Goal: Communication & Community: Answer question/provide support

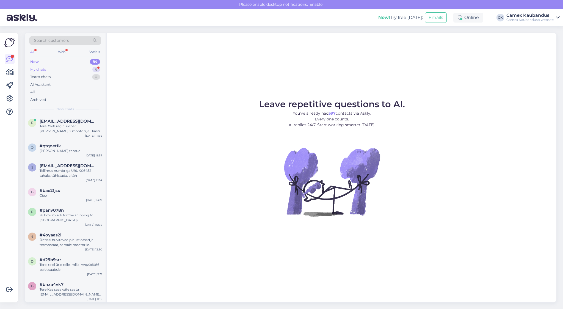
click at [74, 70] on div "My chats 6" at bounding box center [65, 70] width 72 height 8
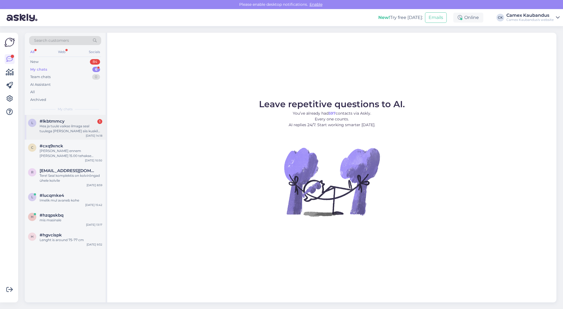
click at [66, 131] on div "Hea ja tuule vaikse ilmaga seal tuulega [PERSON_NAME] siis kuskil 60 [PERSON_NA…" at bounding box center [71, 129] width 63 height 10
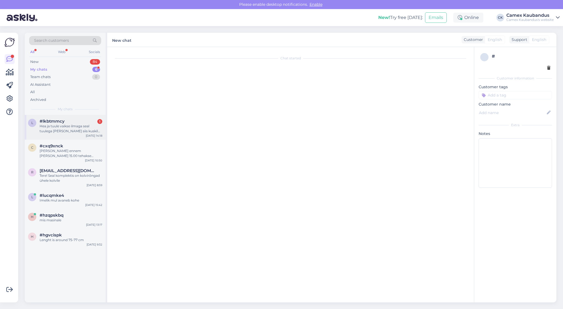
scroll to position [484, 0]
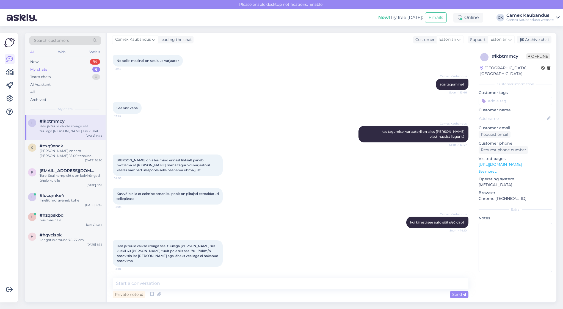
click at [27, 52] on div "Search customers All Web Socials New 84 My chats 6 Team chats 0 AI Assistant Al…" at bounding box center [65, 74] width 81 height 82
click at [34, 52] on div "All" at bounding box center [32, 51] width 6 height 7
drag, startPoint x: 134, startPoint y: 247, endPoint x: 267, endPoint y: 254, distance: 132.9
click at [267, 254] on div "Hea ja tuule vaikse ilmaga seal tuulega [PERSON_NAME] siis kuskil 60 [PERSON_NA…" at bounding box center [291, 253] width 356 height 38
drag, startPoint x: 267, startPoint y: 254, endPoint x: 264, endPoint y: 255, distance: 3.2
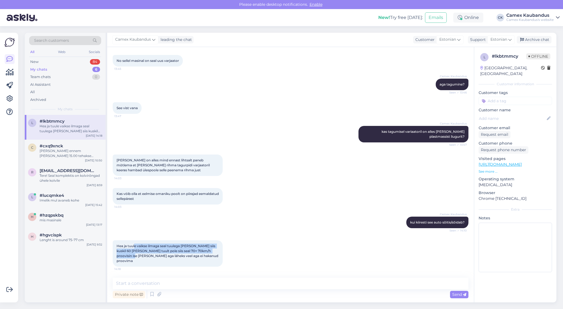
click at [264, 255] on div "Hea ja tuule vaikse ilmaga seal tuulega [PERSON_NAME] siis kuskil 60 [PERSON_NA…" at bounding box center [291, 253] width 356 height 38
click at [58, 66] on div "My chats 6" at bounding box center [65, 70] width 72 height 8
click at [34, 63] on div "New" at bounding box center [34, 61] width 8 height 5
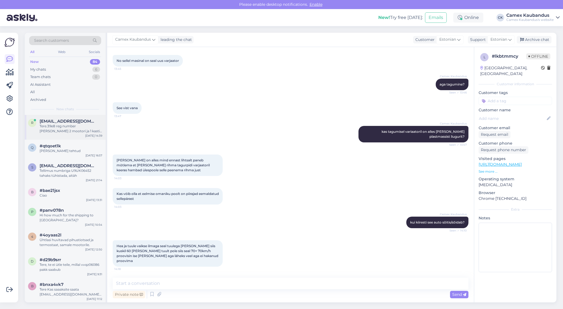
click at [67, 128] on div "Tere.39e8 reg number [PERSON_NAME] 2 mootori ja 1 kasti padi,õlifilter,variaato…" at bounding box center [71, 129] width 63 height 10
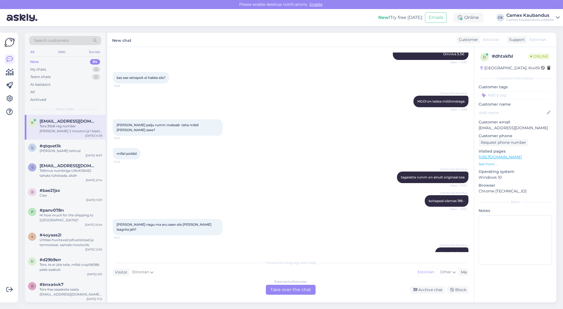
scroll to position [1289, 0]
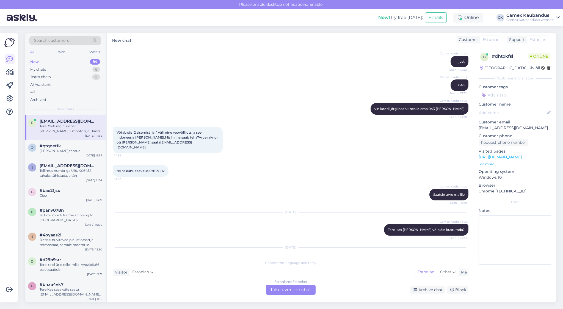
drag, startPoint x: 213, startPoint y: 239, endPoint x: 133, endPoint y: 225, distance: 80.6
click at [133, 259] on div "Tere.39e8 reg number [PERSON_NAME] 2 mootori ja 1 kasti padi,õlifilter,variaato…" at bounding box center [168, 274] width 110 height 31
click at [133, 263] on span "Tere.39e8 reg number [PERSON_NAME] 2 mootori ja 1 kasti padi,õlifilter,variaato…" at bounding box center [165, 275] width 99 height 24
drag, startPoint x: 133, startPoint y: 225, endPoint x: 204, endPoint y: 245, distance: 73.0
click at [204, 259] on div "Tere.39e8 reg number [PERSON_NAME] 2 mootori ja 1 kasti padi,õlifilter,variaato…" at bounding box center [168, 274] width 110 height 31
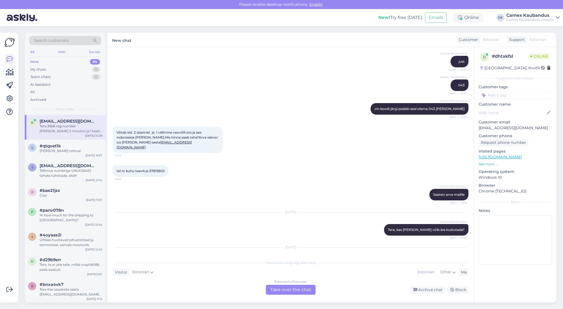
click at [204, 259] on div "Tere.39e8 reg number [PERSON_NAME] 2 mootori ja 1 kasti padi,õlifilter,variaato…" at bounding box center [168, 274] width 110 height 31
drag, startPoint x: 185, startPoint y: 233, endPoint x: 206, endPoint y: 243, distance: 23.2
click at [206, 259] on div "Tere.39e8 reg number [PERSON_NAME] 2 mootori ja 1 kasti padi,õlifilter,variaato…" at bounding box center [168, 274] width 110 height 31
click at [205, 259] on div "Tere.39e8 reg number [PERSON_NAME] 2 mootori ja 1 kasti padi,õlifilter,variaato…" at bounding box center [168, 274] width 110 height 31
drag, startPoint x: 203, startPoint y: 239, endPoint x: 139, endPoint y: 226, distance: 65.3
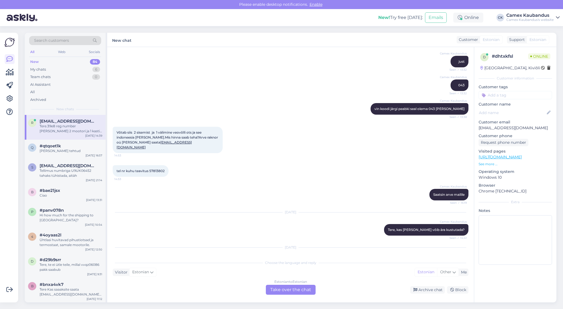
click at [139, 259] on div "Tere.39e8 reg number [PERSON_NAME] 2 mootori ja 1 kasti padi,õlifilter,variaato…" at bounding box center [168, 274] width 110 height 31
click at [139, 263] on span "Tere.39e8 reg number [PERSON_NAME] 2 mootori ja 1 kasti padi,õlifilter,variaato…" at bounding box center [165, 275] width 99 height 24
drag, startPoint x: 139, startPoint y: 226, endPoint x: 238, endPoint y: 236, distance: 100.2
click at [238, 241] on div "[DATE] Tere.39e8 reg number [PERSON_NAME] 2 mootori ja 1 kasti padi,õlifilter,v…" at bounding box center [291, 268] width 356 height 55
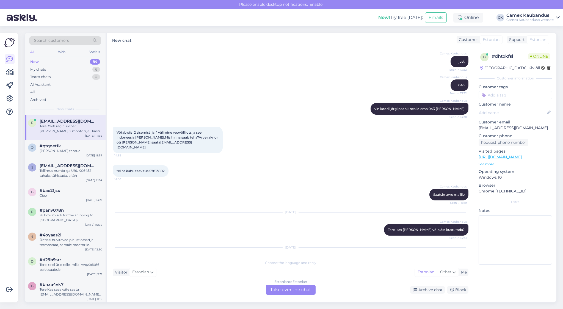
drag, startPoint x: 211, startPoint y: 238, endPoint x: 167, endPoint y: 233, distance: 44.0
click at [167, 259] on div "Tere.39e8 reg number [PERSON_NAME] 2 mootori ja 1 kasti padi,õlifilter,variaato…" at bounding box center [168, 274] width 110 height 31
click at [167, 263] on span "Tere.39e8 reg number [PERSON_NAME] 2 mootori ja 1 kasti padi,õlifilter,variaato…" at bounding box center [165, 275] width 99 height 24
drag, startPoint x: 146, startPoint y: 230, endPoint x: 188, endPoint y: 238, distance: 42.2
click at [188, 259] on div "Tere.39e8 reg number [PERSON_NAME] 2 mootori ja 1 kasti padi,õlifilter,variaato…" at bounding box center [168, 274] width 110 height 31
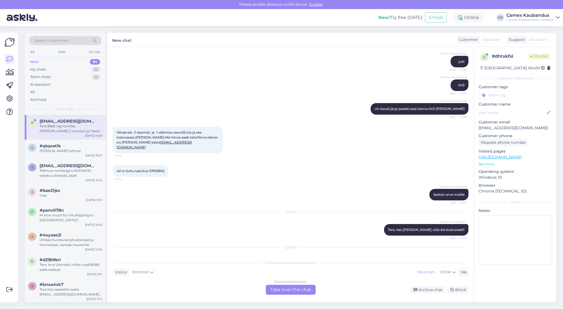
click at [188, 259] on div "Tere.39e8 reg number [PERSON_NAME] 2 mootori ja 1 kasti padi,õlifilter,variaato…" at bounding box center [168, 274] width 110 height 31
drag, startPoint x: 206, startPoint y: 245, endPoint x: 159, endPoint y: 224, distance: 51.1
click at [159, 259] on div "Tere.39e8 reg number [PERSON_NAME] 2 mootori ja 1 kasti padi,õlifilter,variaato…" at bounding box center [168, 274] width 110 height 31
click at [159, 263] on span "Tere.39e8 reg number [PERSON_NAME] 2 mootori ja 1 kasti padi,õlifilter,variaato…" at bounding box center [165, 275] width 99 height 24
drag, startPoint x: 168, startPoint y: 227, endPoint x: 196, endPoint y: 249, distance: 35.3
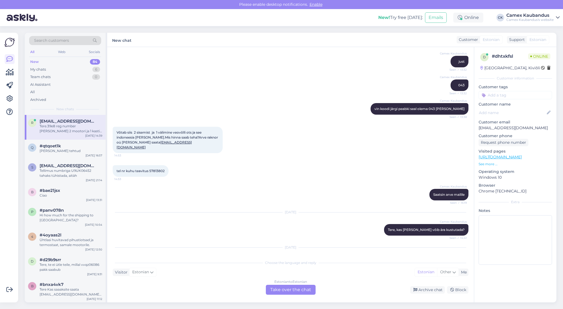
click at [196, 249] on div "[DATE] Tere.39e8 reg number [PERSON_NAME] 2 mootori ja 1 kasti padi,õlifilter,v…" at bounding box center [291, 268] width 356 height 55
drag, startPoint x: 196, startPoint y: 249, endPoint x: 193, endPoint y: 242, distance: 7.5
click at [193, 263] on span "Tere.39e8 reg number [PERSON_NAME] 2 mootori ja 1 kasti padi,õlifilter,variaato…" at bounding box center [165, 275] width 99 height 24
click at [127, 263] on span "Tere.39e8 reg number [PERSON_NAME] 2 mootori ja 1 kasti padi,õlifilter,variaato…" at bounding box center [165, 275] width 99 height 24
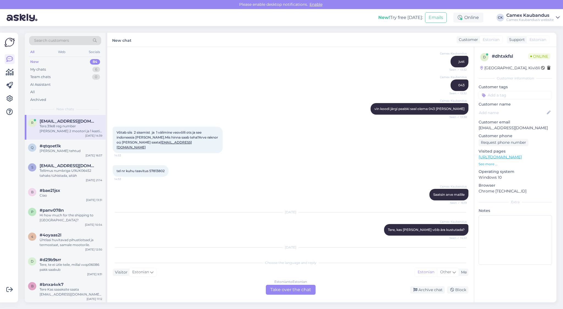
copy span "39e8"
drag, startPoint x: 151, startPoint y: 229, endPoint x: 194, endPoint y: 230, distance: 42.6
click at [194, 263] on span "Tere.39e8 reg number [PERSON_NAME] 2 mootori ja 1 kasti padi,õlifilter,variaato…" at bounding box center [165, 275] width 99 height 24
drag, startPoint x: 197, startPoint y: 236, endPoint x: 166, endPoint y: 218, distance: 35.6
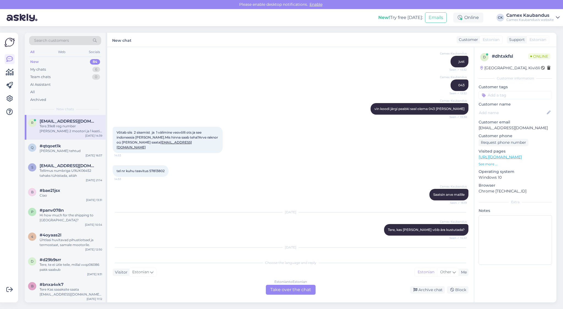
click at [166, 241] on div "[DATE] Tere.39e8 reg number [PERSON_NAME] 2 mootori ja 1 kasti padi,õlifilter,v…" at bounding box center [291, 268] width 356 height 55
drag, startPoint x: 166, startPoint y: 218, endPoint x: 177, endPoint y: 229, distance: 16.1
click at [177, 263] on span "Tere.39e8 reg number [PERSON_NAME] 2 mootori ja 1 kasti padi,õlifilter,variaato…" at bounding box center [165, 275] width 99 height 24
drag, startPoint x: 130, startPoint y: 231, endPoint x: 185, endPoint y: 237, distance: 55.9
click at [185, 259] on div "Tere.39e8 reg number [PERSON_NAME] 2 mootori ja 1 kasti padi,õlifilter,variaato…" at bounding box center [168, 274] width 110 height 31
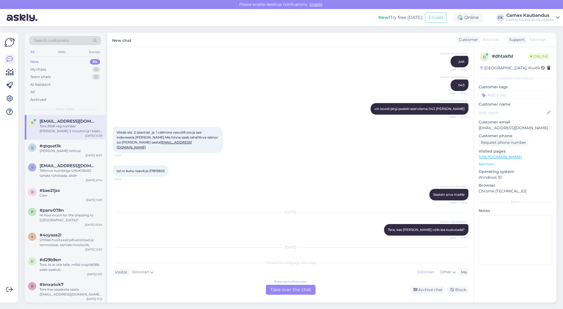
click at [185, 259] on div "Tere.39e8 reg number [PERSON_NAME] 2 mootori ja 1 kasti padi,õlifilter,variaato…" at bounding box center [168, 274] width 110 height 31
drag, startPoint x: 147, startPoint y: 238, endPoint x: 188, endPoint y: 245, distance: 42.3
click at [188, 259] on div "Tere.39e8 reg number [PERSON_NAME] 2 mootori ja 1 kasti padi,õlifilter,variaato…" at bounding box center [168, 274] width 110 height 31
